Goal: Task Accomplishment & Management: Use online tool/utility

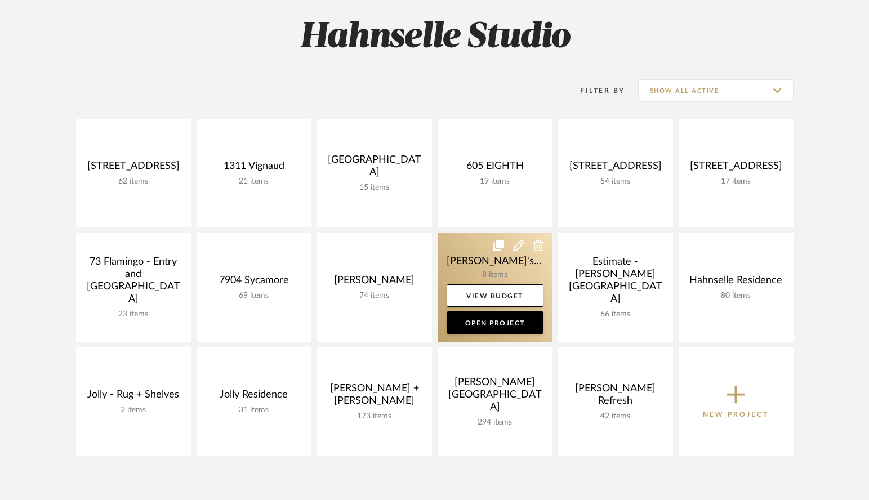
scroll to position [158, 0]
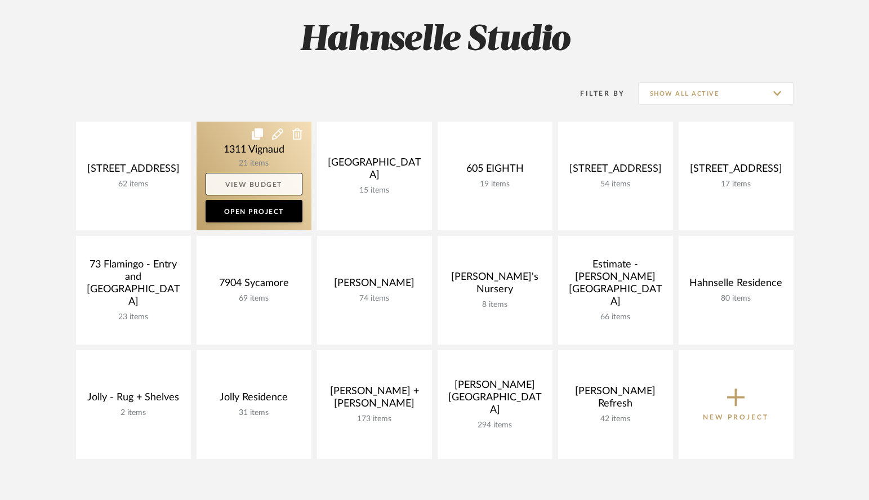
click at [253, 183] on link "View Budget" at bounding box center [254, 184] width 97 height 23
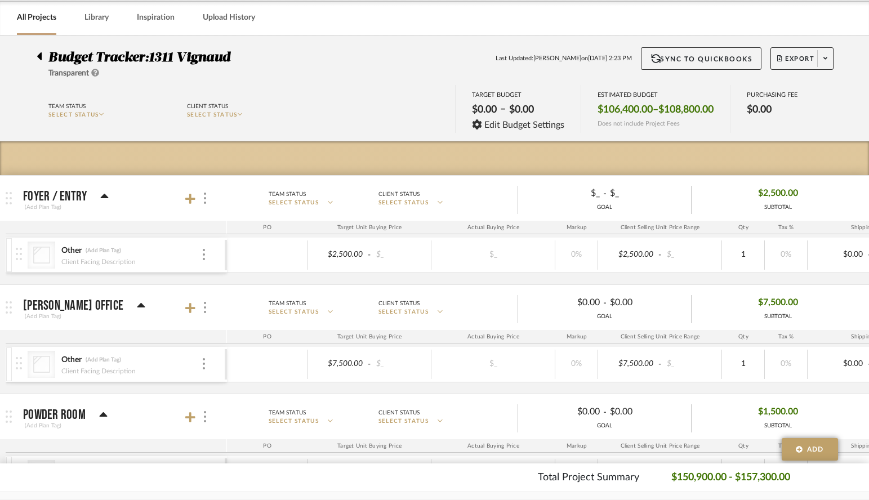
scroll to position [64, 0]
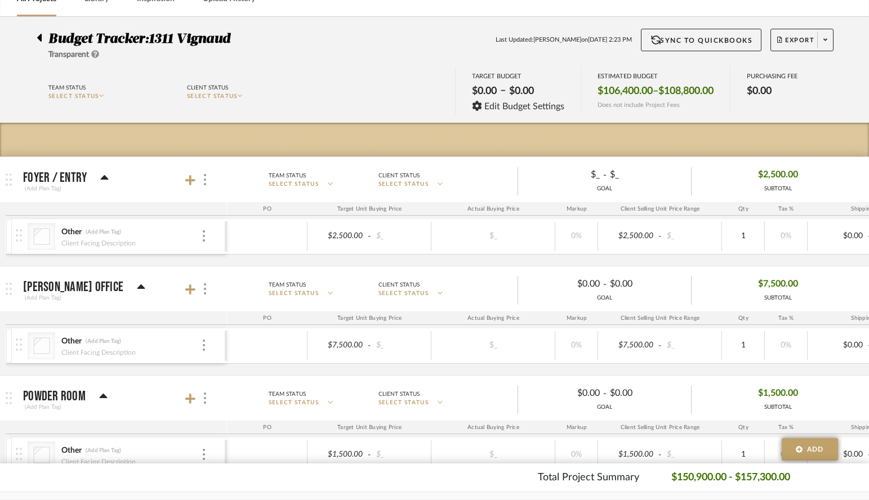
click at [655, 173] on span "$2,500.00" at bounding box center [778, 174] width 40 height 17
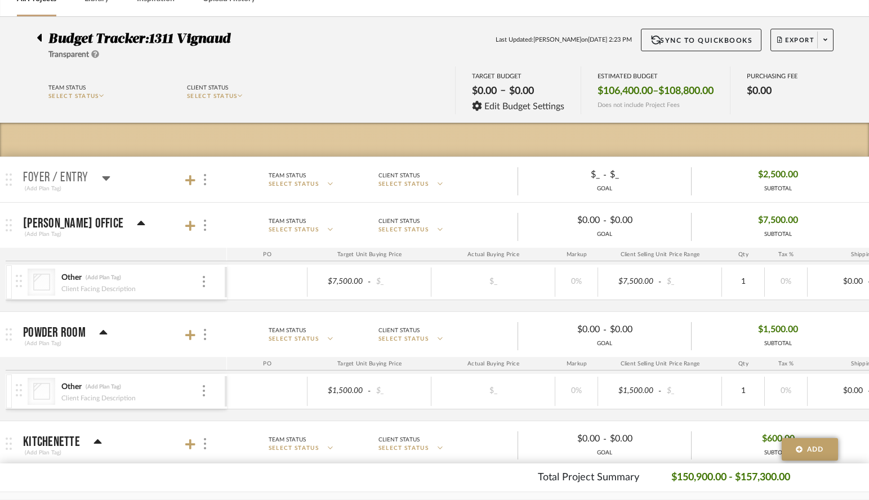
click at [106, 178] on icon at bounding box center [106, 178] width 8 height 5
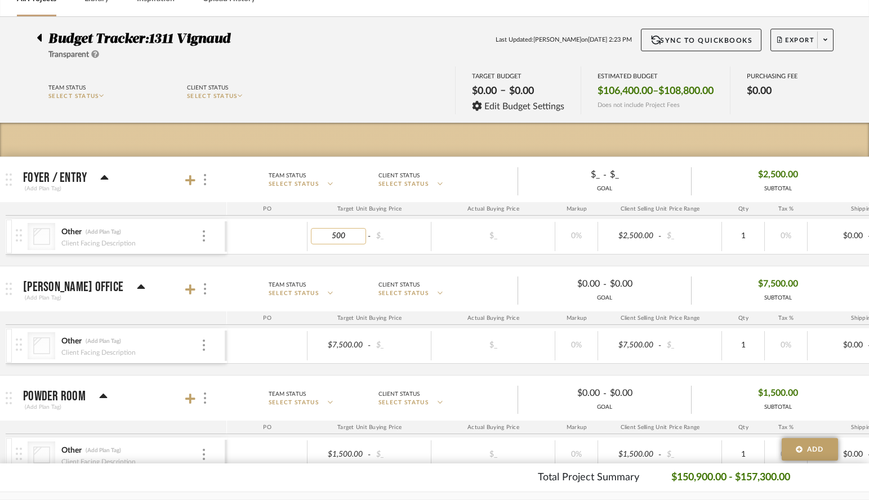
type input "5000"
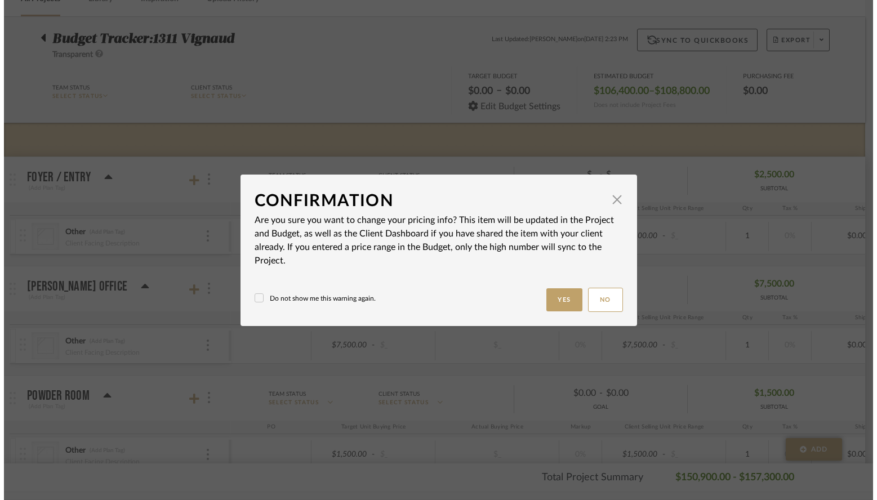
scroll to position [0, 0]
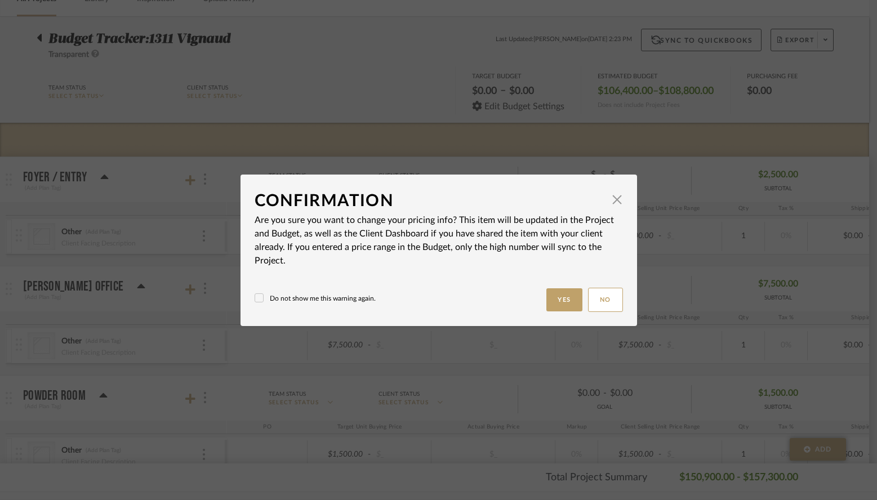
click at [345, 256] on body "Chrome Web Clipper Import Pinterest Support All Projects Library Inspiration Up…" at bounding box center [434, 186] width 869 height 500
click at [555, 300] on button "Yes" at bounding box center [564, 299] width 36 height 23
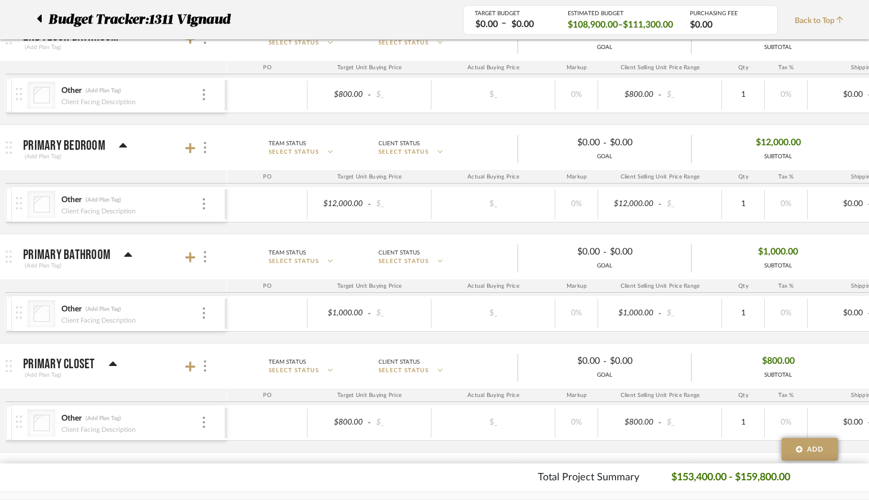
scroll to position [1628, 0]
click at [655, 138] on span "$12,000.00" at bounding box center [778, 140] width 45 height 17
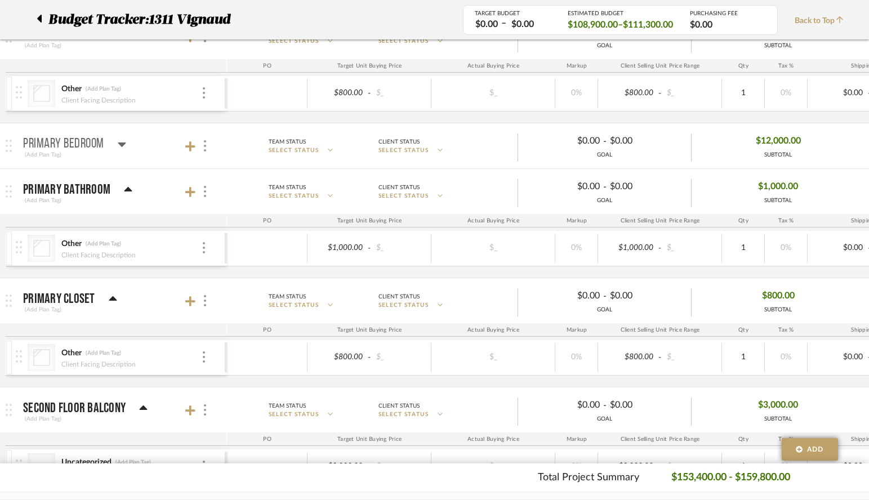
click at [121, 143] on icon at bounding box center [122, 145] width 8 height 5
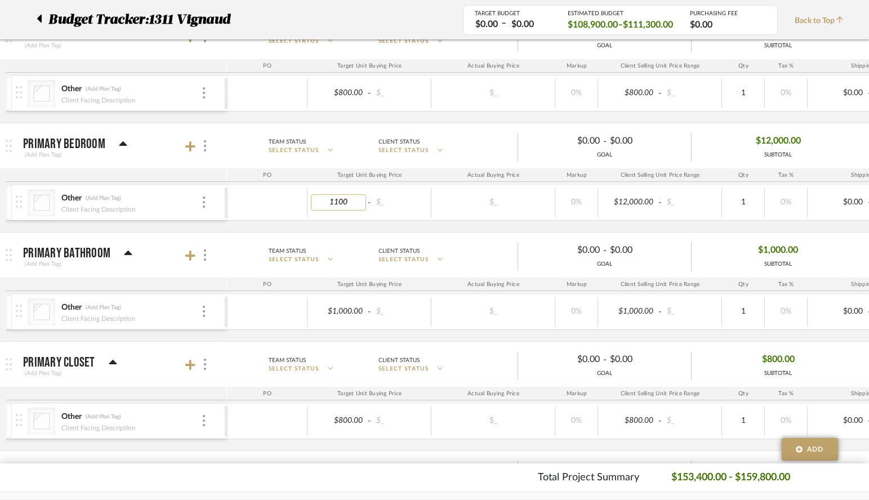
type input "11000"
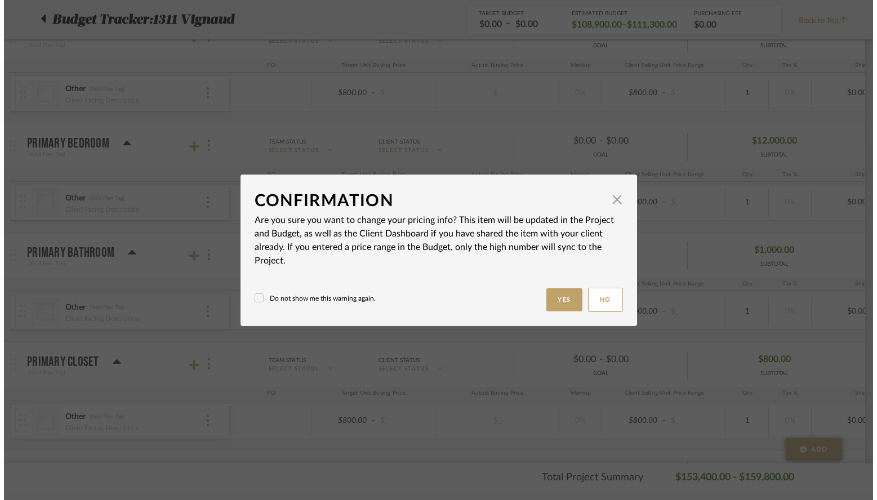
scroll to position [0, 0]
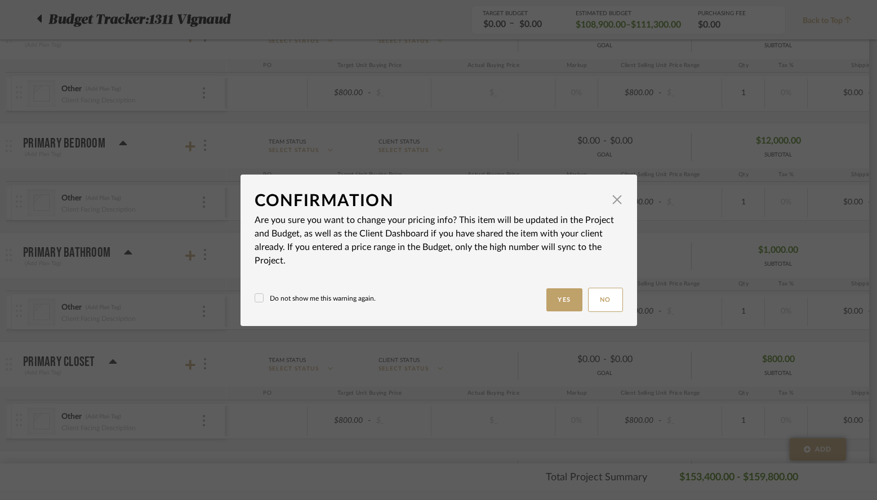
click at [550, 298] on button "Yes" at bounding box center [564, 299] width 36 height 23
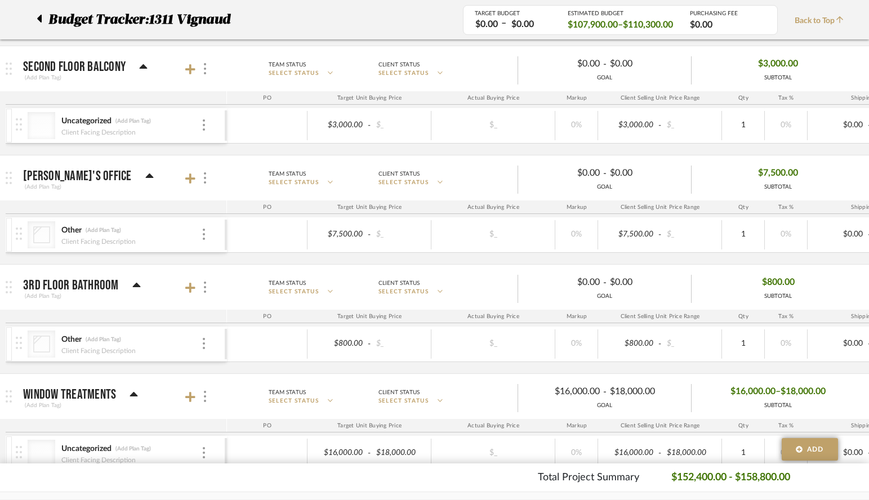
scroll to position [2033, 0]
click at [145, 175] on icon at bounding box center [149, 175] width 8 height 5
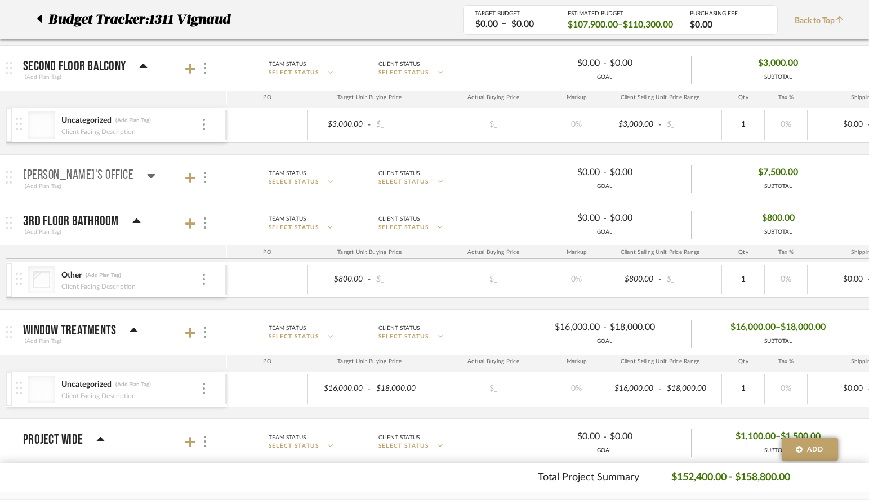
click at [148, 175] on icon at bounding box center [152, 176] width 8 height 5
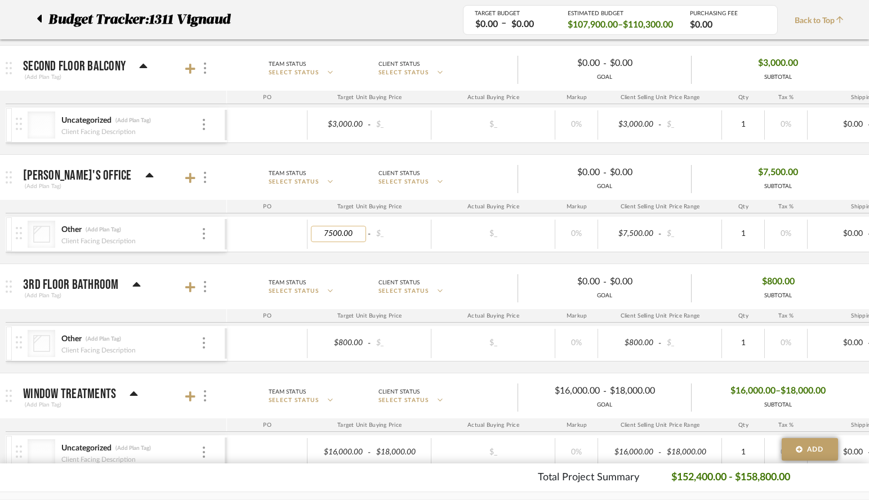
click at [331, 233] on input "7500.00" at bounding box center [338, 234] width 55 height 16
type input "7000.00"
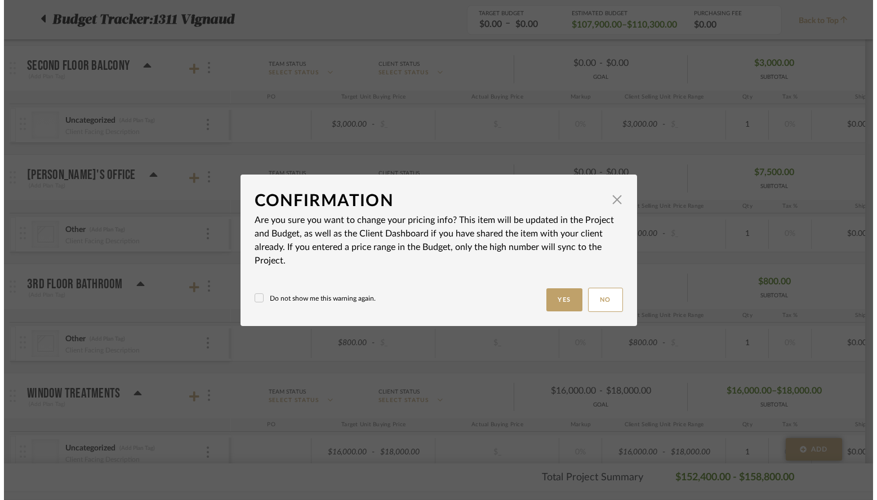
scroll to position [0, 0]
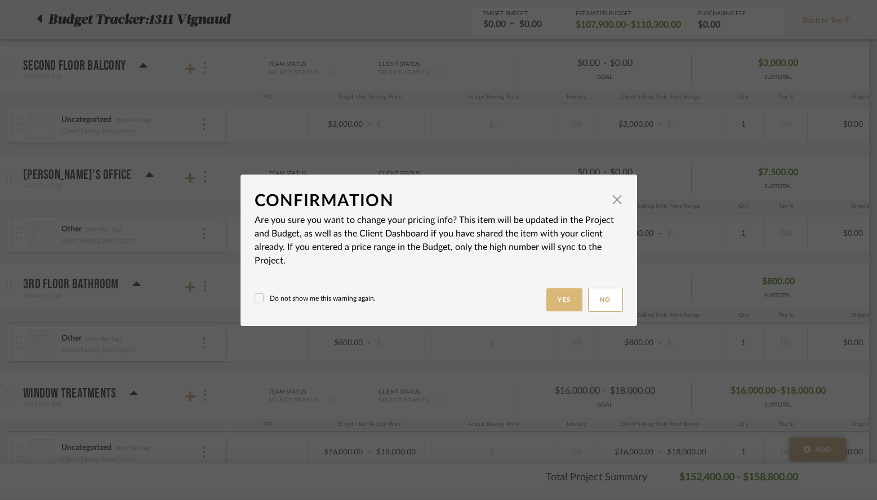
click at [551, 299] on button "Yes" at bounding box center [564, 299] width 36 height 23
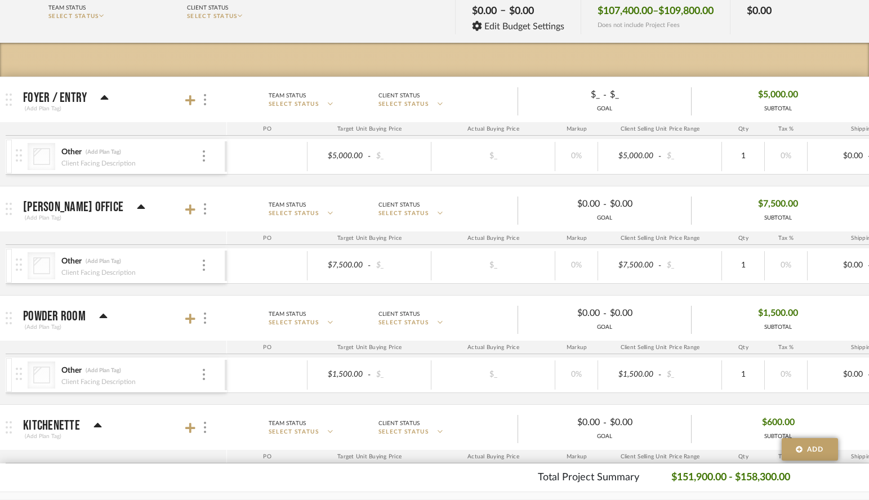
scroll to position [144, 0]
click at [333, 265] on input "7500.00" at bounding box center [338, 266] width 55 height 16
type input "7000.00"
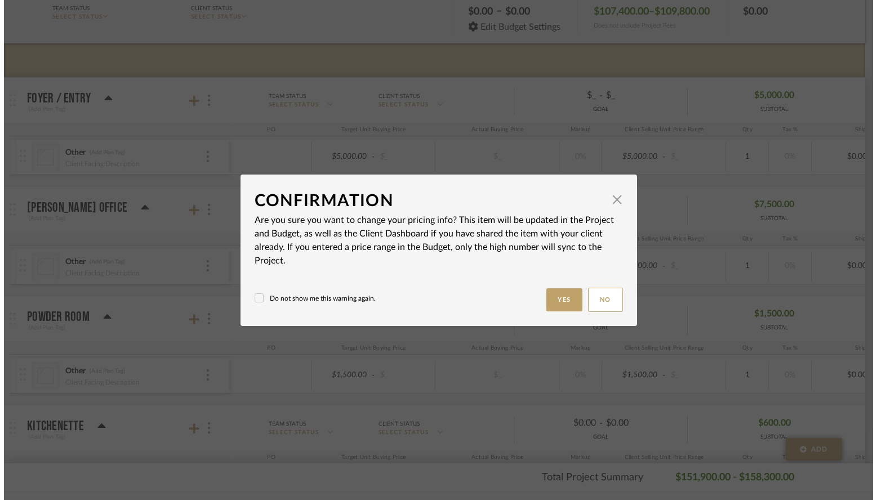
scroll to position [0, 0]
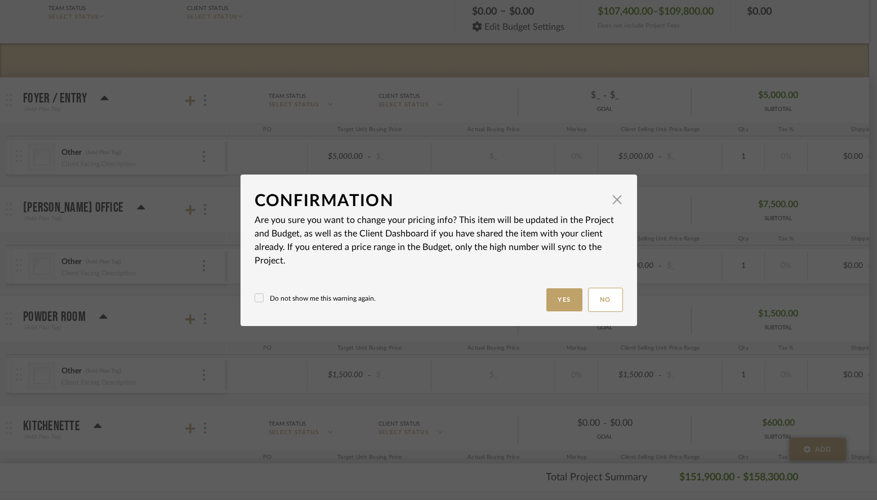
click at [360, 290] on body "Chrome Web Clipper Import Pinterest Support All Projects Library Inspiration Up…" at bounding box center [434, 106] width 869 height 500
click at [563, 299] on button "Yes" at bounding box center [564, 299] width 36 height 23
